Goal: Information Seeking & Learning: Find specific fact

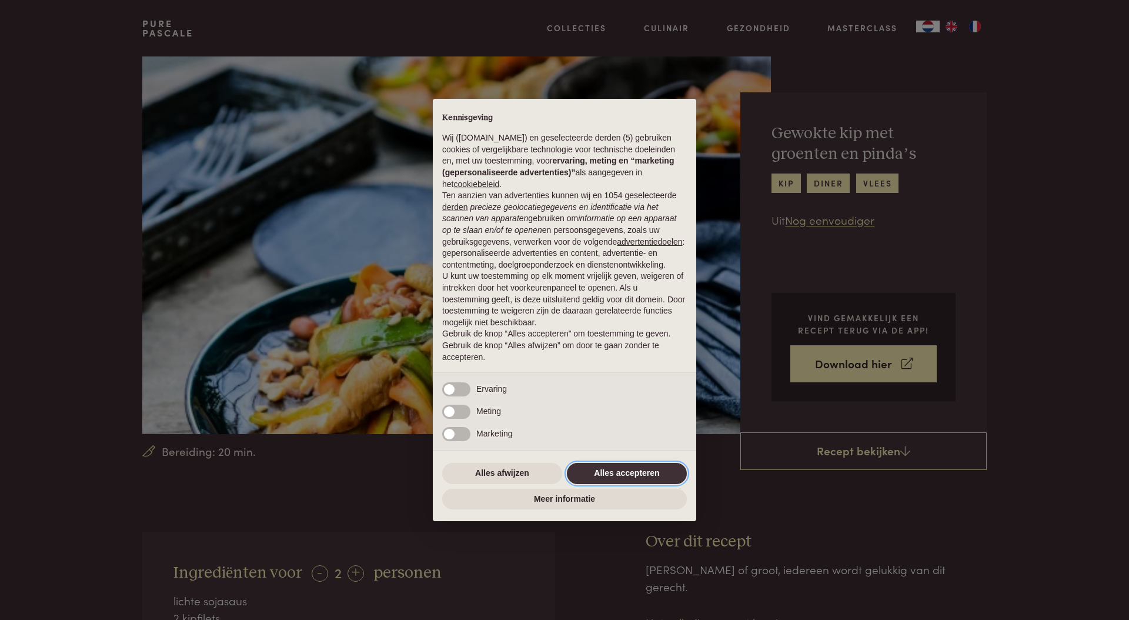
click at [594, 479] on button "Alles accepteren" at bounding box center [627, 473] width 120 height 21
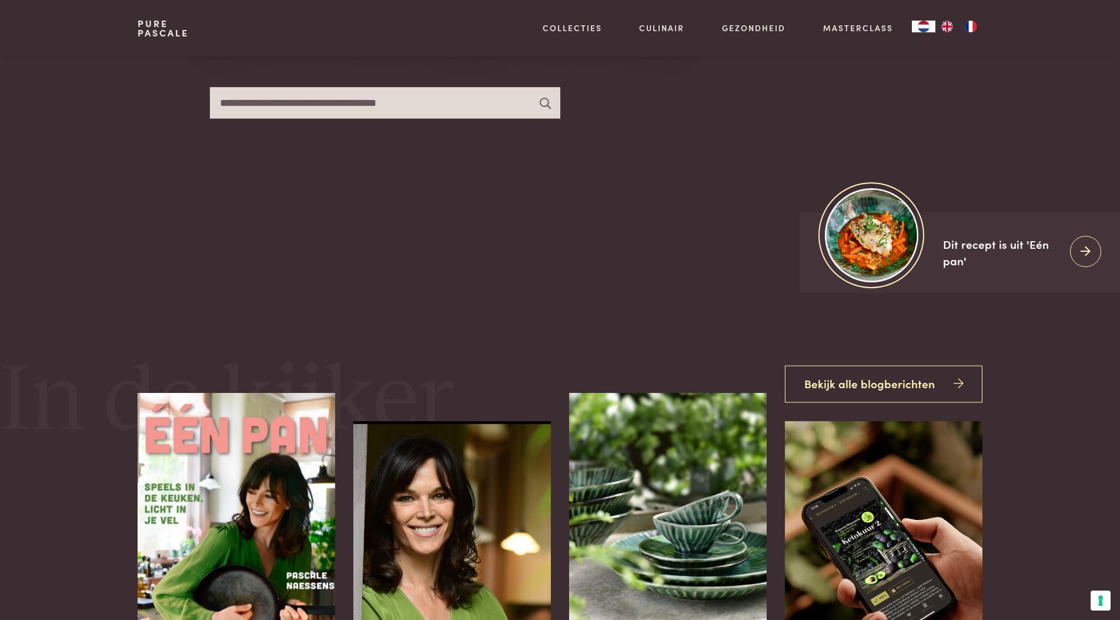
scroll to position [214, 0]
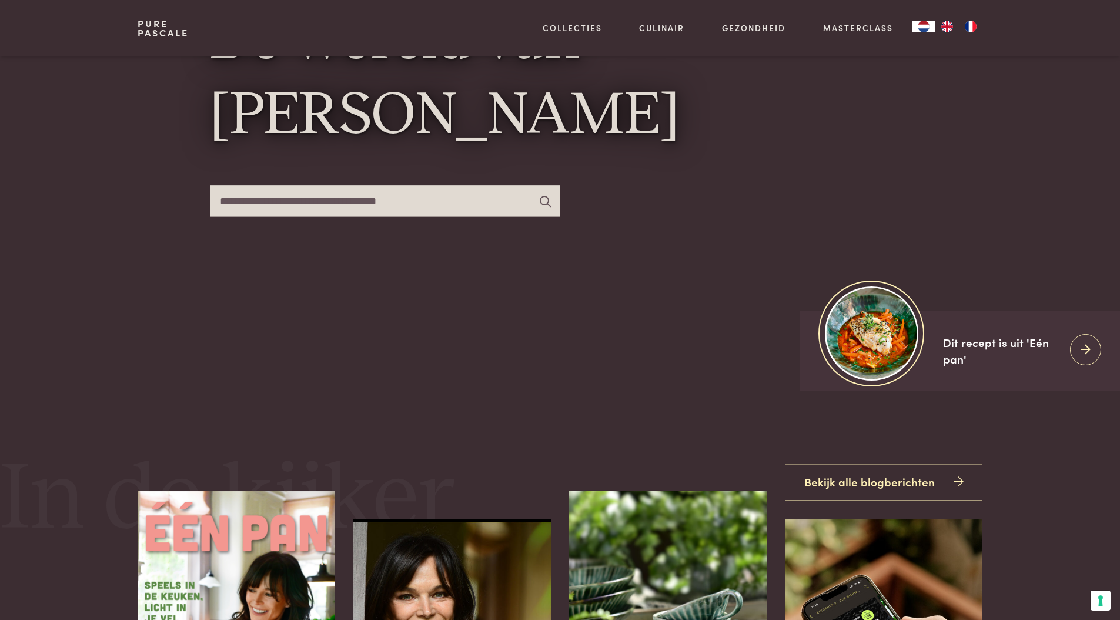
click at [378, 202] on input "text" at bounding box center [385, 200] width 350 height 31
type input "*****"
